Goal: Browse casually

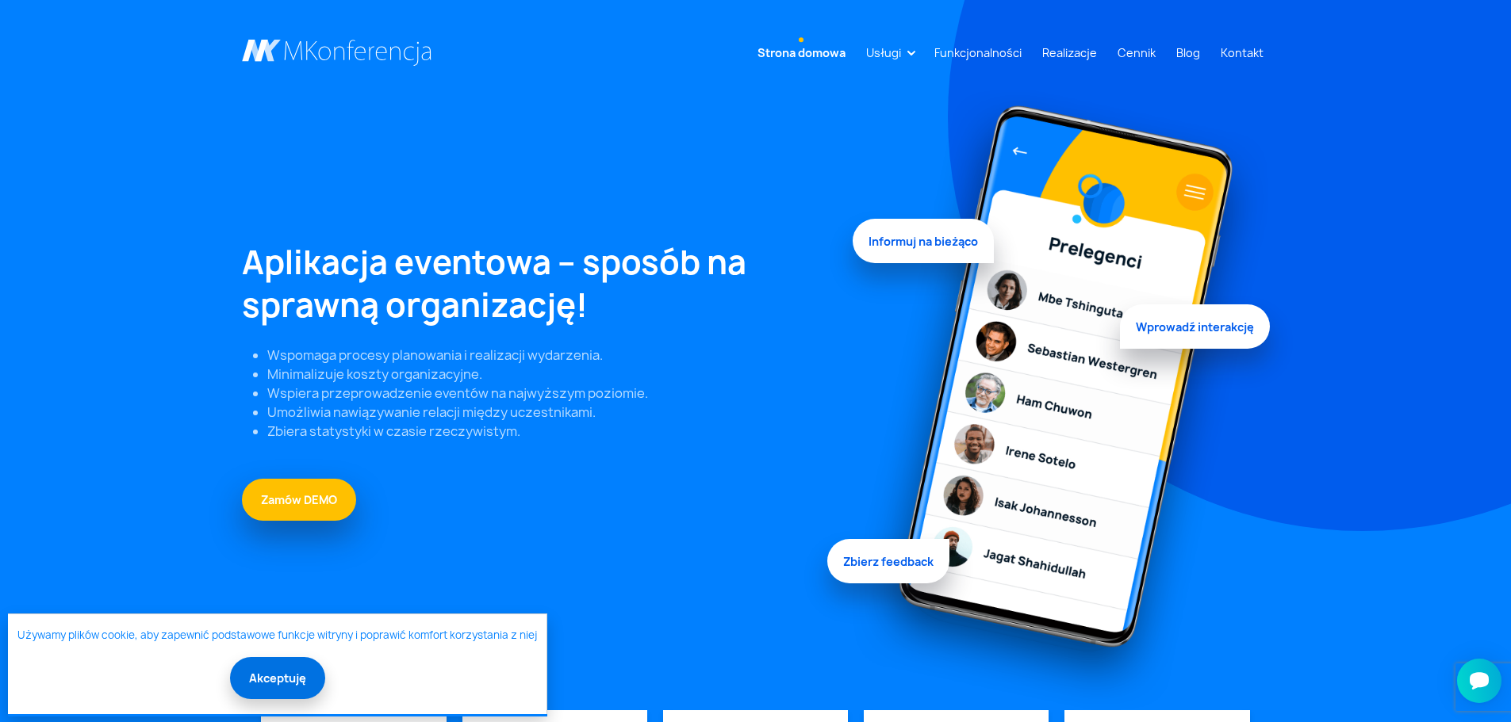
click at [273, 672] on button "Akceptuję" at bounding box center [277, 678] width 95 height 42
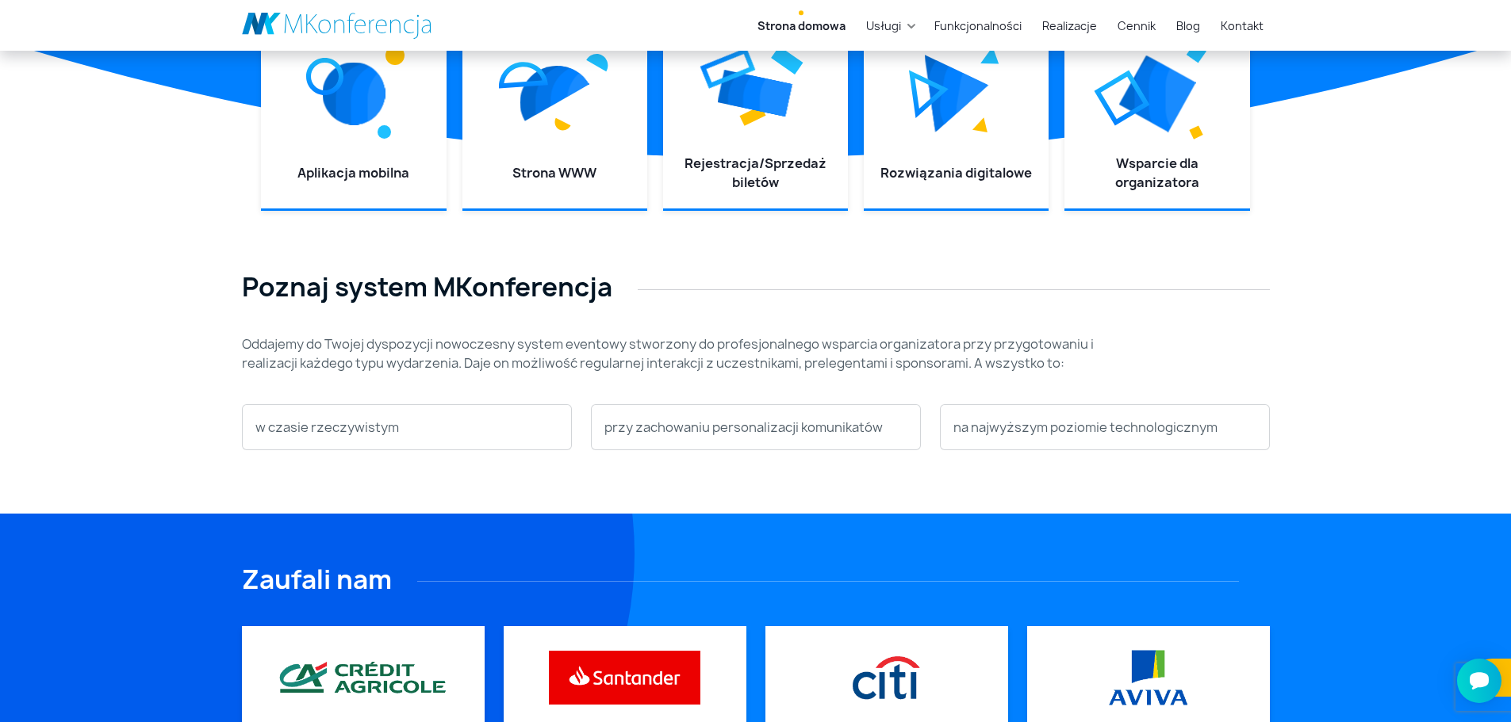
scroll to position [714, 0]
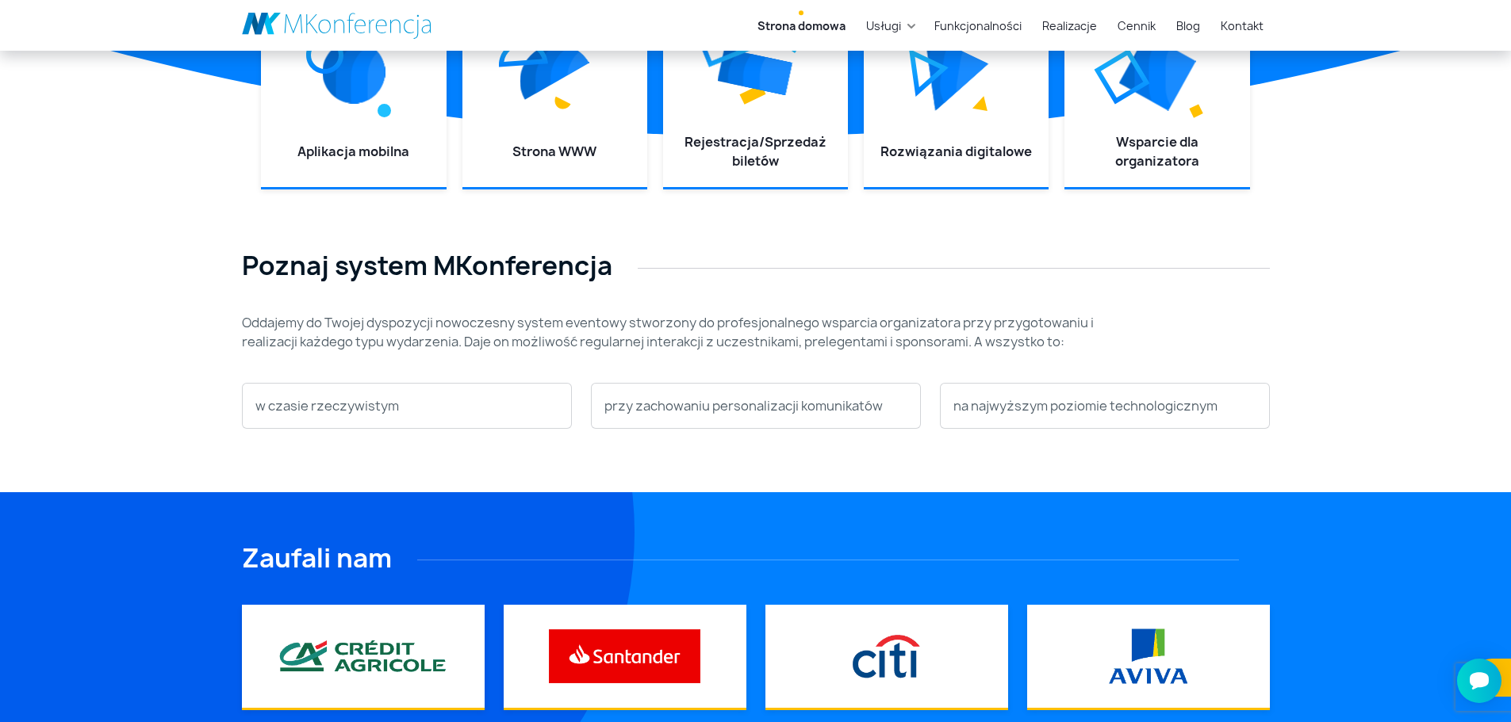
click at [445, 398] on p "w czasie rzeczywistym" at bounding box center [406, 406] width 303 height 19
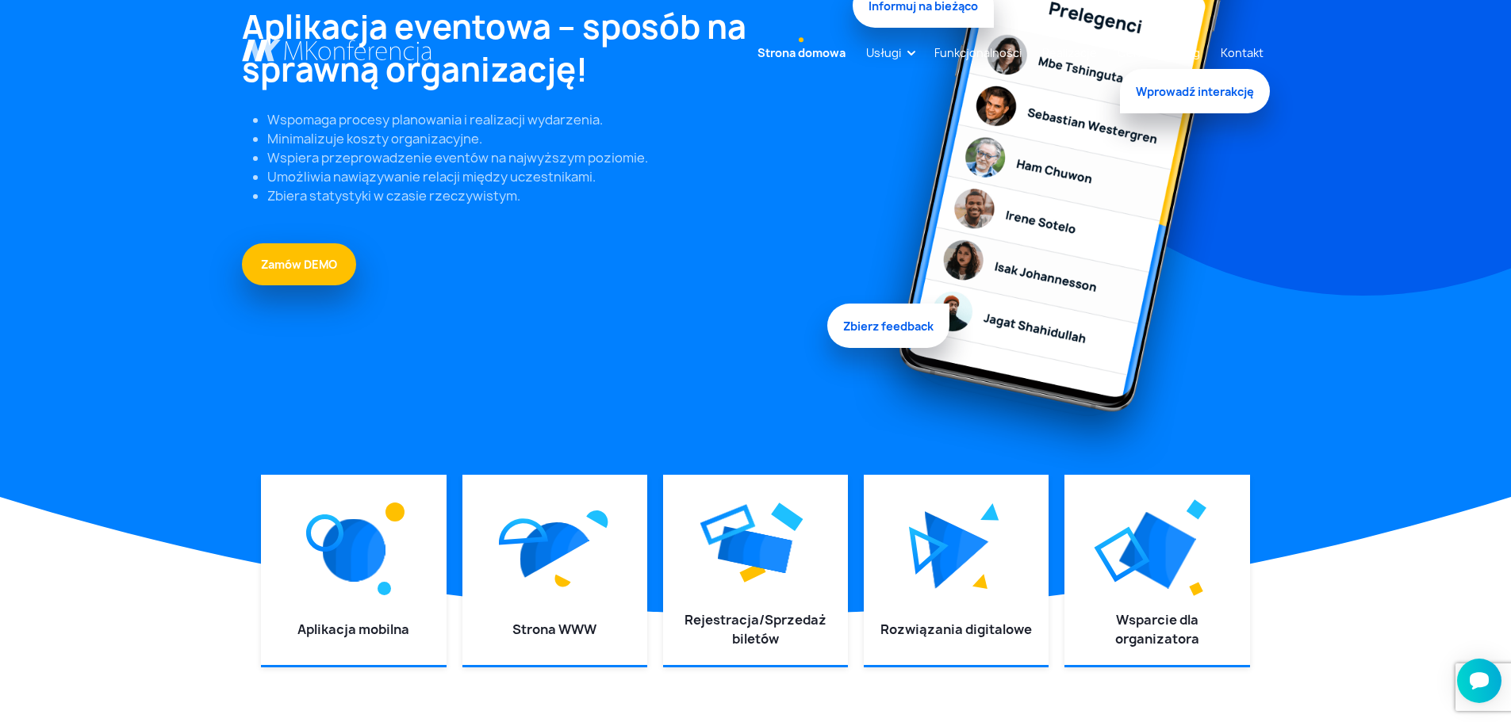
scroll to position [0, 0]
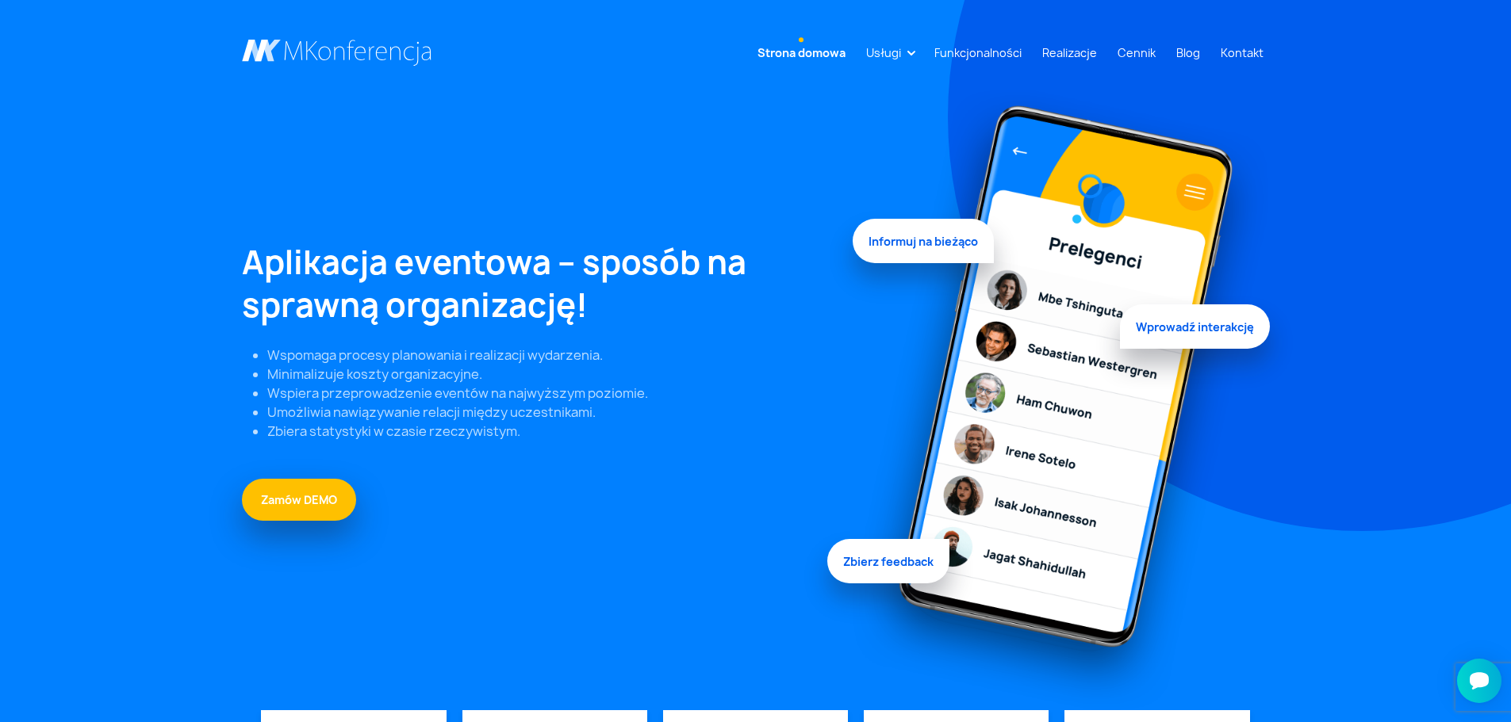
click at [320, 52] on link at bounding box center [337, 53] width 190 height 27
